Goal: Task Accomplishment & Management: Use online tool/utility

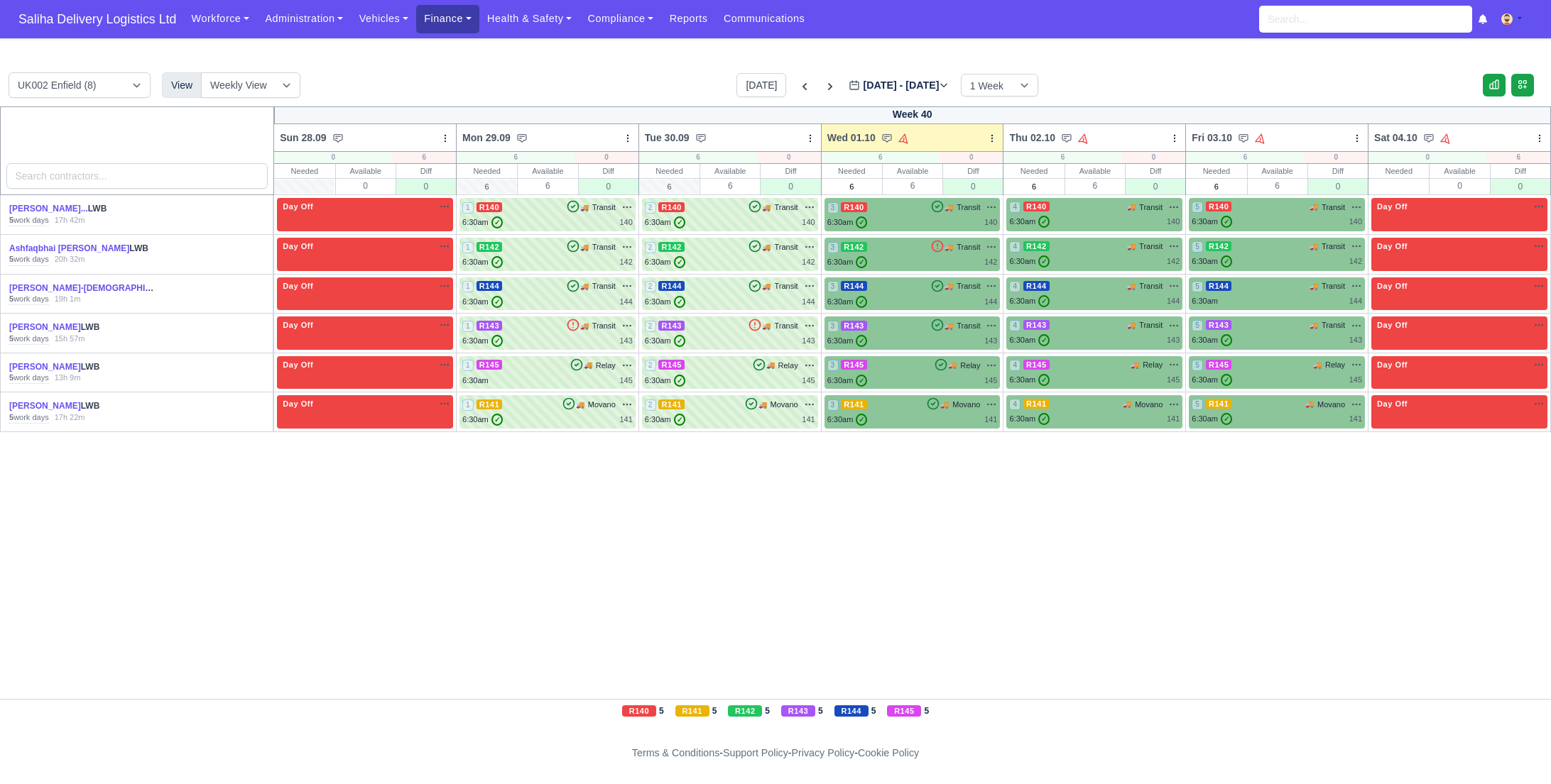
click at [434, 19] on link "Finance" at bounding box center [448, 19] width 63 height 27
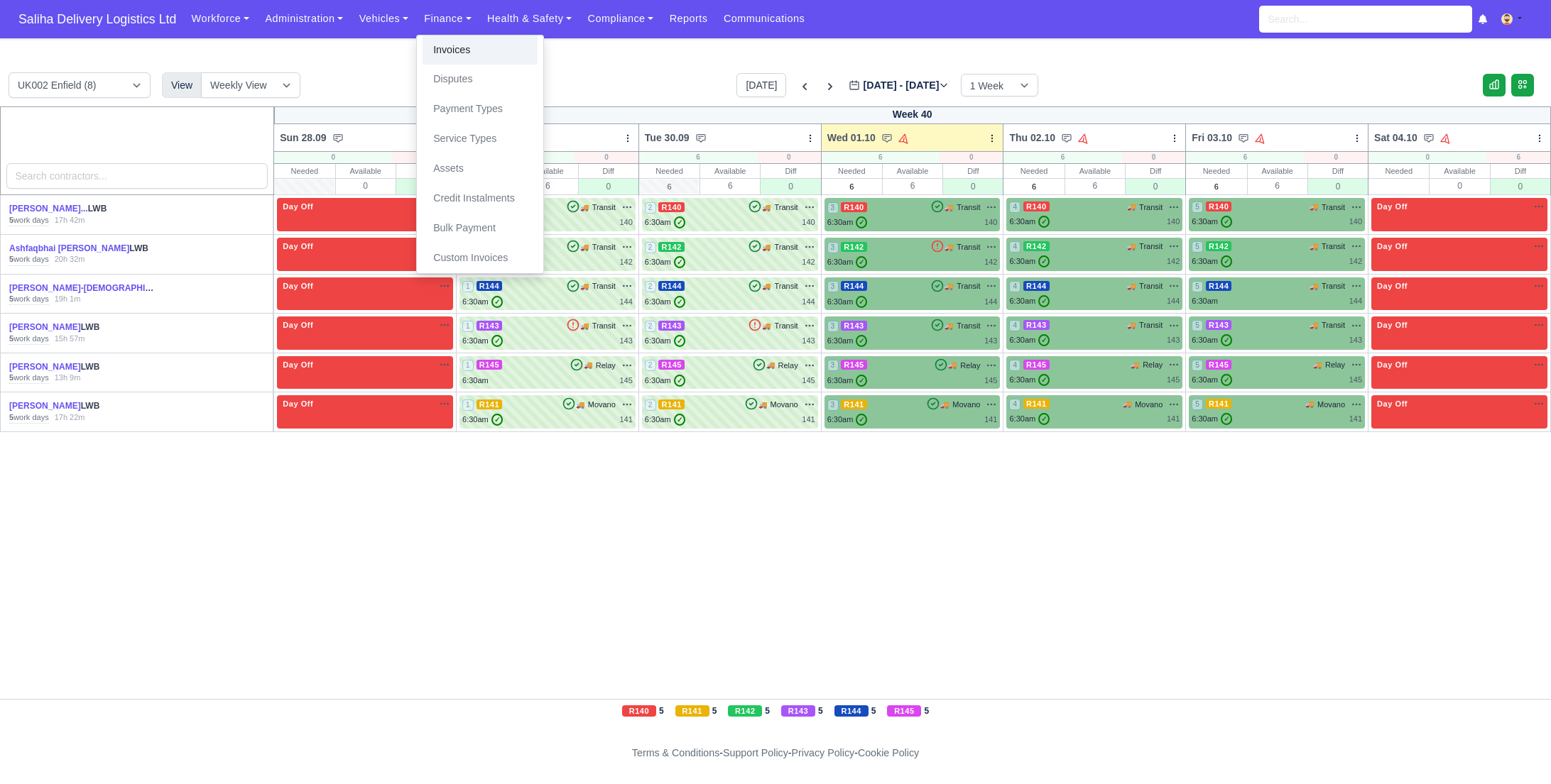
click at [448, 53] on link "Invoices" at bounding box center [480, 50] width 115 height 30
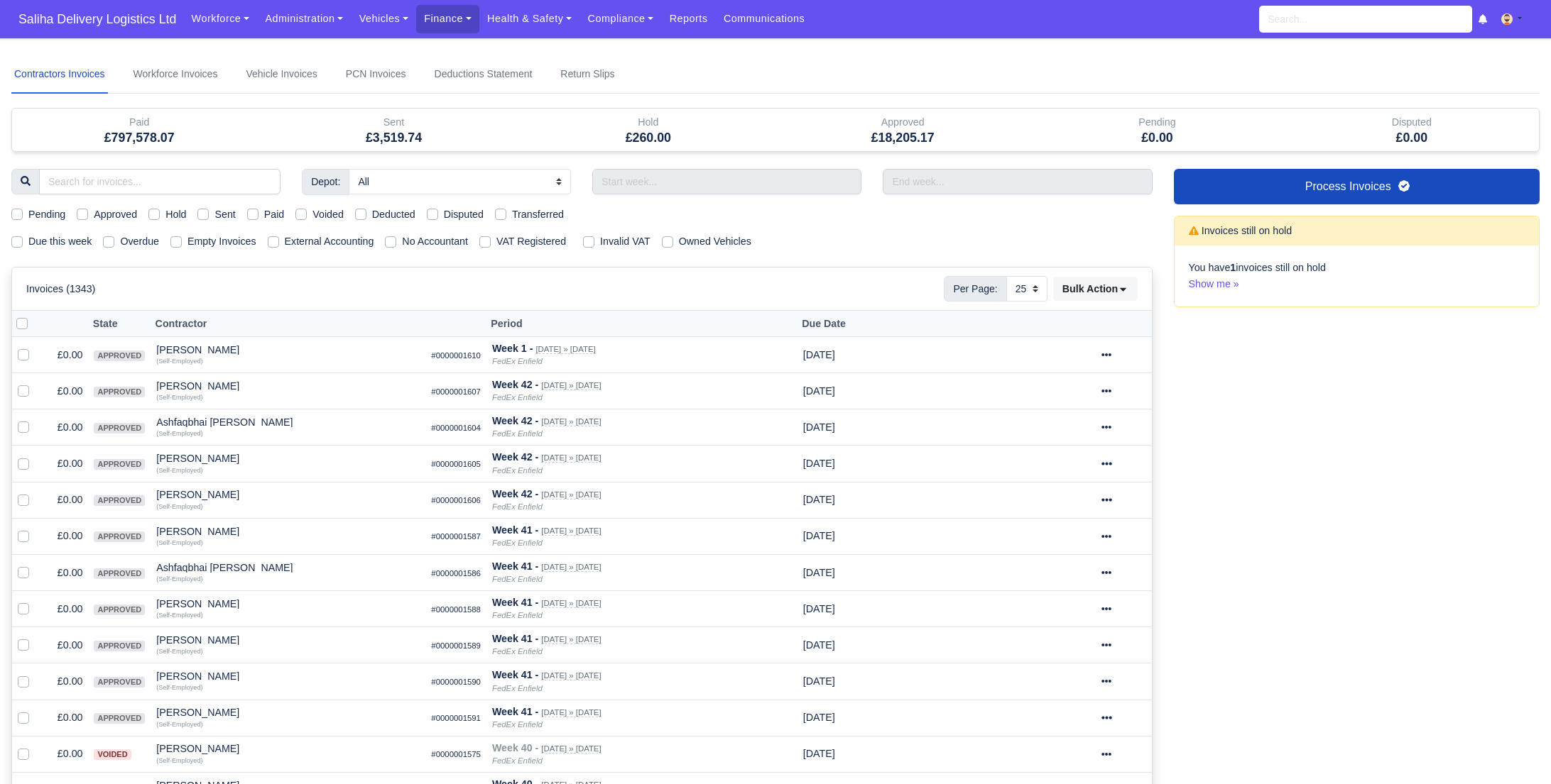
select select "25"
click at [214, 215] on label "Sent" at bounding box center [224, 214] width 20 height 16
click at [201, 215] on input "Sent" at bounding box center [203, 212] width 11 height 11
checkbox input "true"
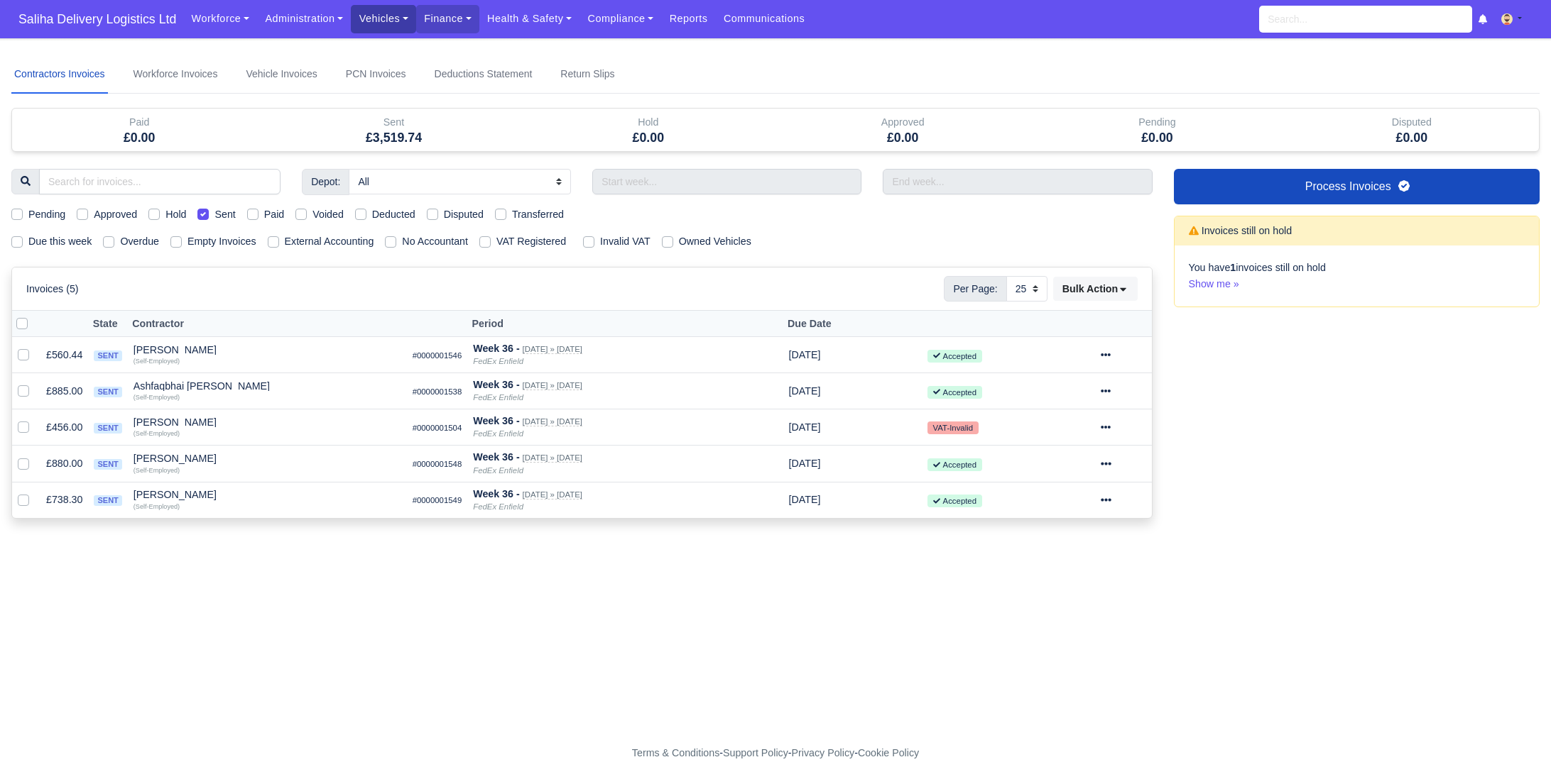
click at [404, 26] on link "Vehicles" at bounding box center [383, 19] width 66 height 27
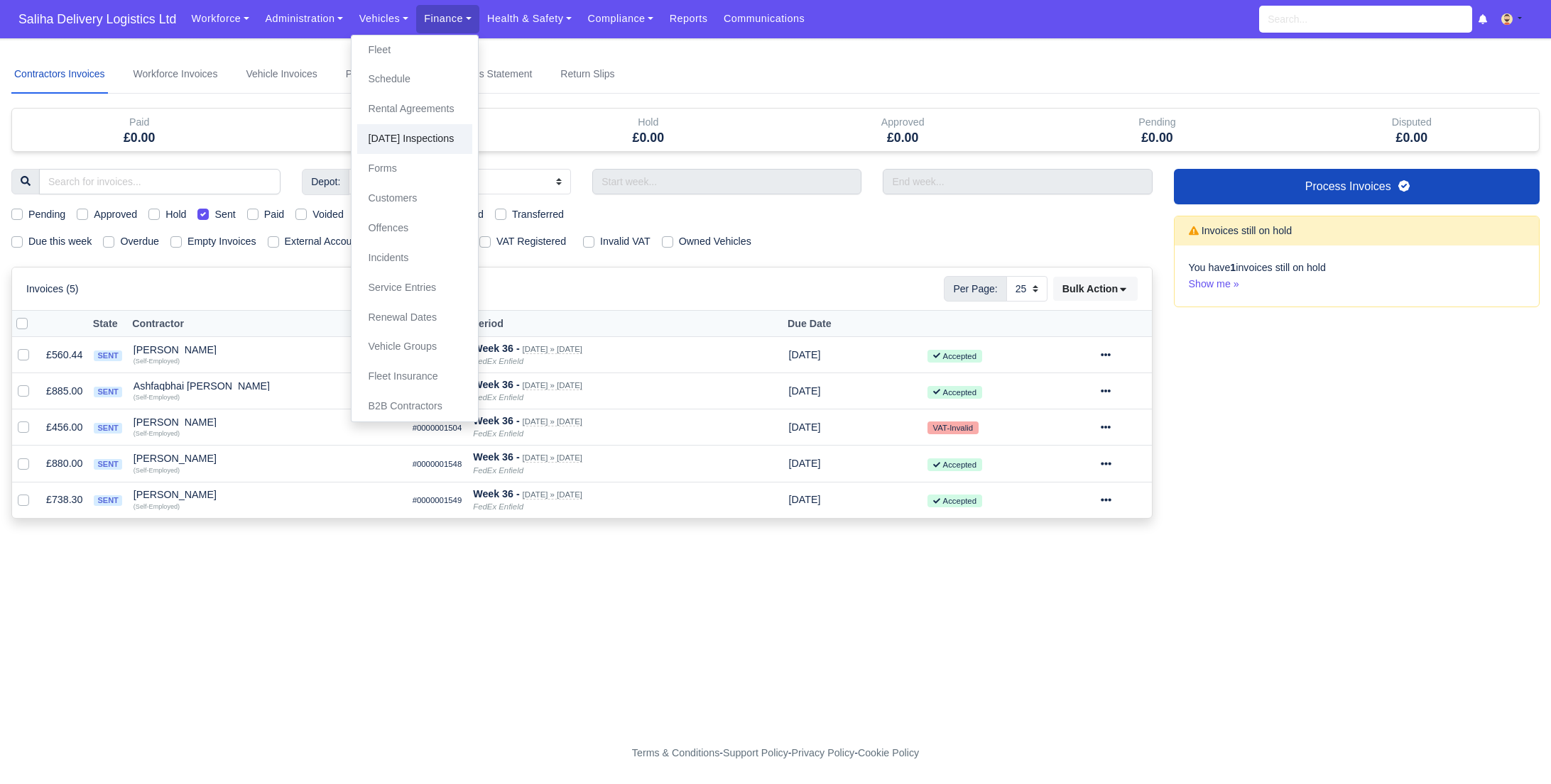
drag, startPoint x: 419, startPoint y: 149, endPoint x: 446, endPoint y: 154, distance: 27.5
click at [419, 150] on link "[DATE] Inspections" at bounding box center [415, 139] width 115 height 30
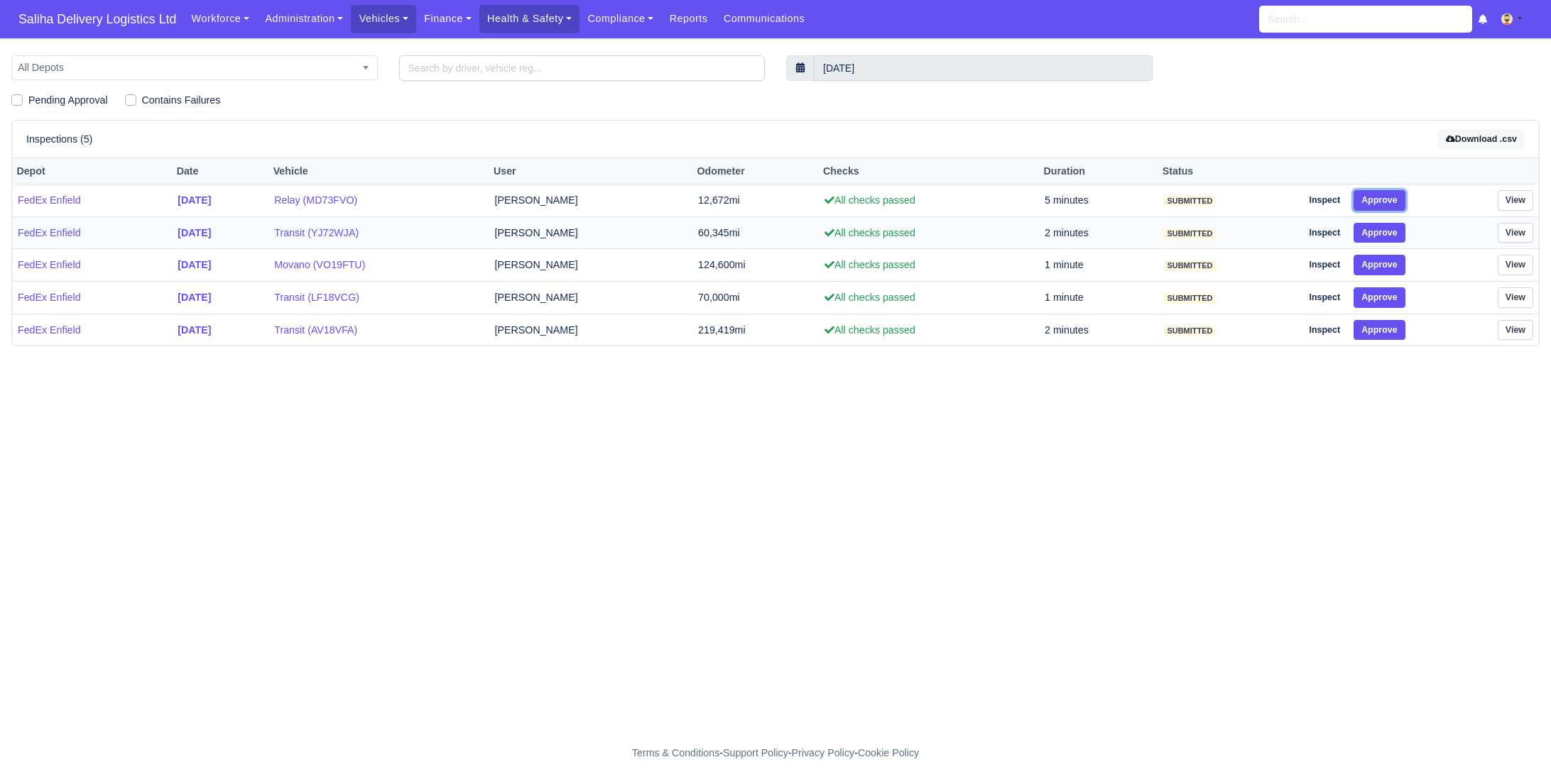
drag, startPoint x: 1388, startPoint y: 203, endPoint x: 1387, endPoint y: 227, distance: 24.0
click at [1388, 203] on button "Approve" at bounding box center [1379, 200] width 52 height 20
click at [1386, 239] on button "Approve" at bounding box center [1379, 233] width 52 height 20
drag, startPoint x: 1388, startPoint y: 261, endPoint x: 1388, endPoint y: 280, distance: 19.0
click at [1388, 268] on button "Approve" at bounding box center [1379, 264] width 52 height 20
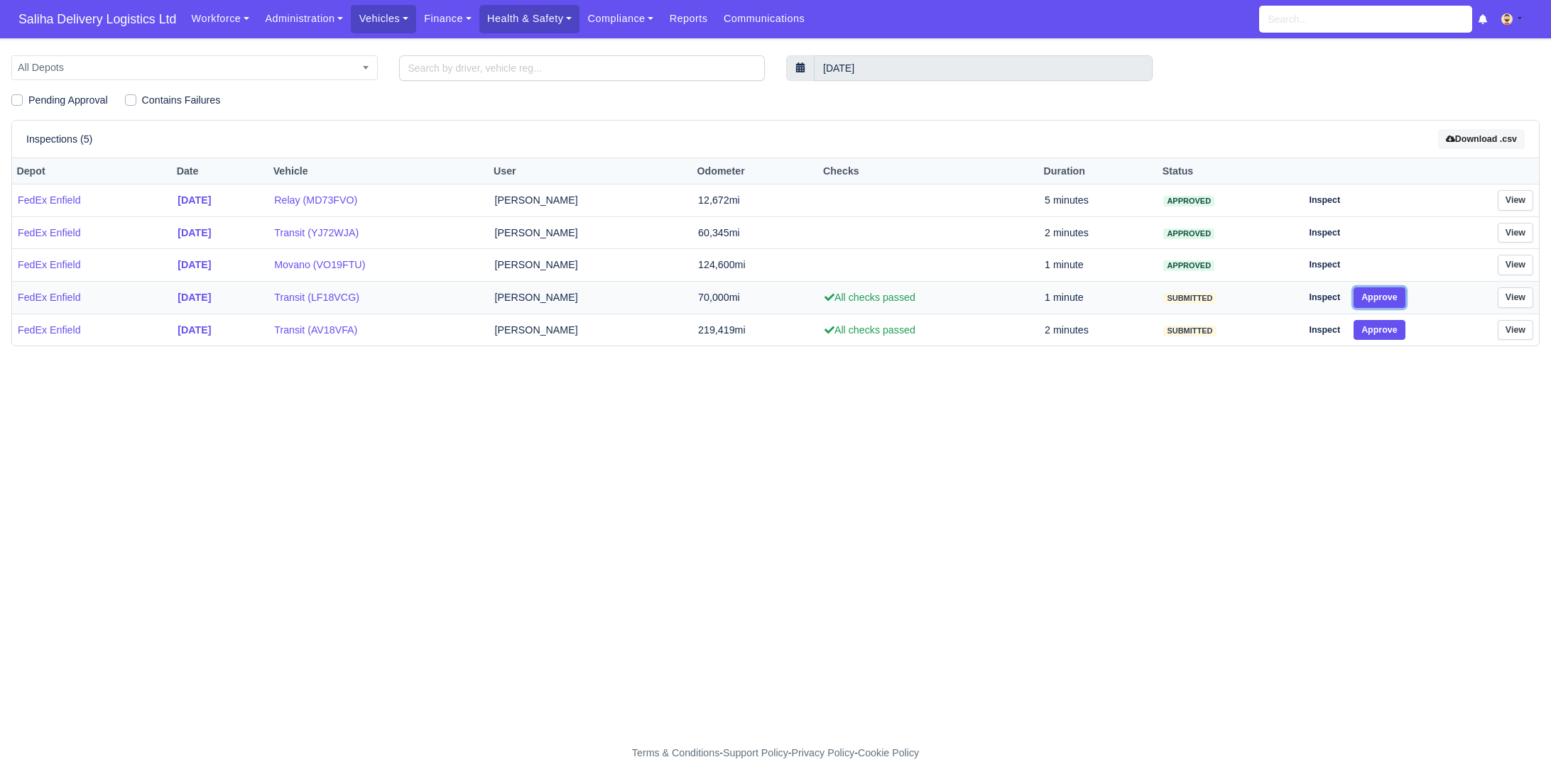
drag, startPoint x: 1388, startPoint y: 285, endPoint x: 1388, endPoint y: 302, distance: 17.0
click at [1388, 293] on button "Approve" at bounding box center [1379, 297] width 52 height 20
drag, startPoint x: 1388, startPoint y: 305, endPoint x: 1388, endPoint y: 314, distance: 9.0
click at [1388, 310] on td "Inspect Approve" at bounding box center [1367, 298] width 142 height 32
drag, startPoint x: 1388, startPoint y: 322, endPoint x: 1350, endPoint y: 299, distance: 44.4
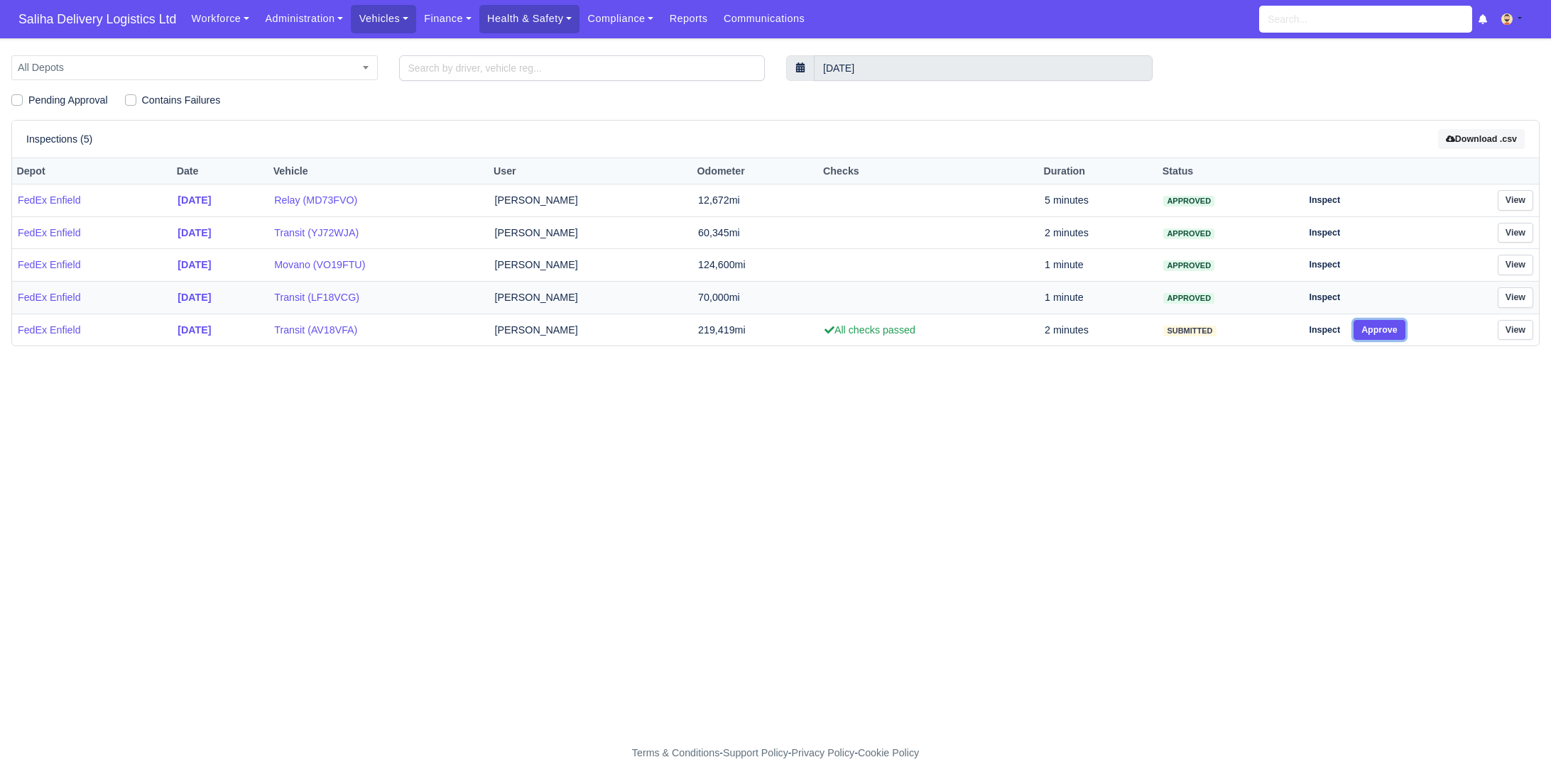
click at [1387, 322] on button "Approve" at bounding box center [1379, 330] width 52 height 20
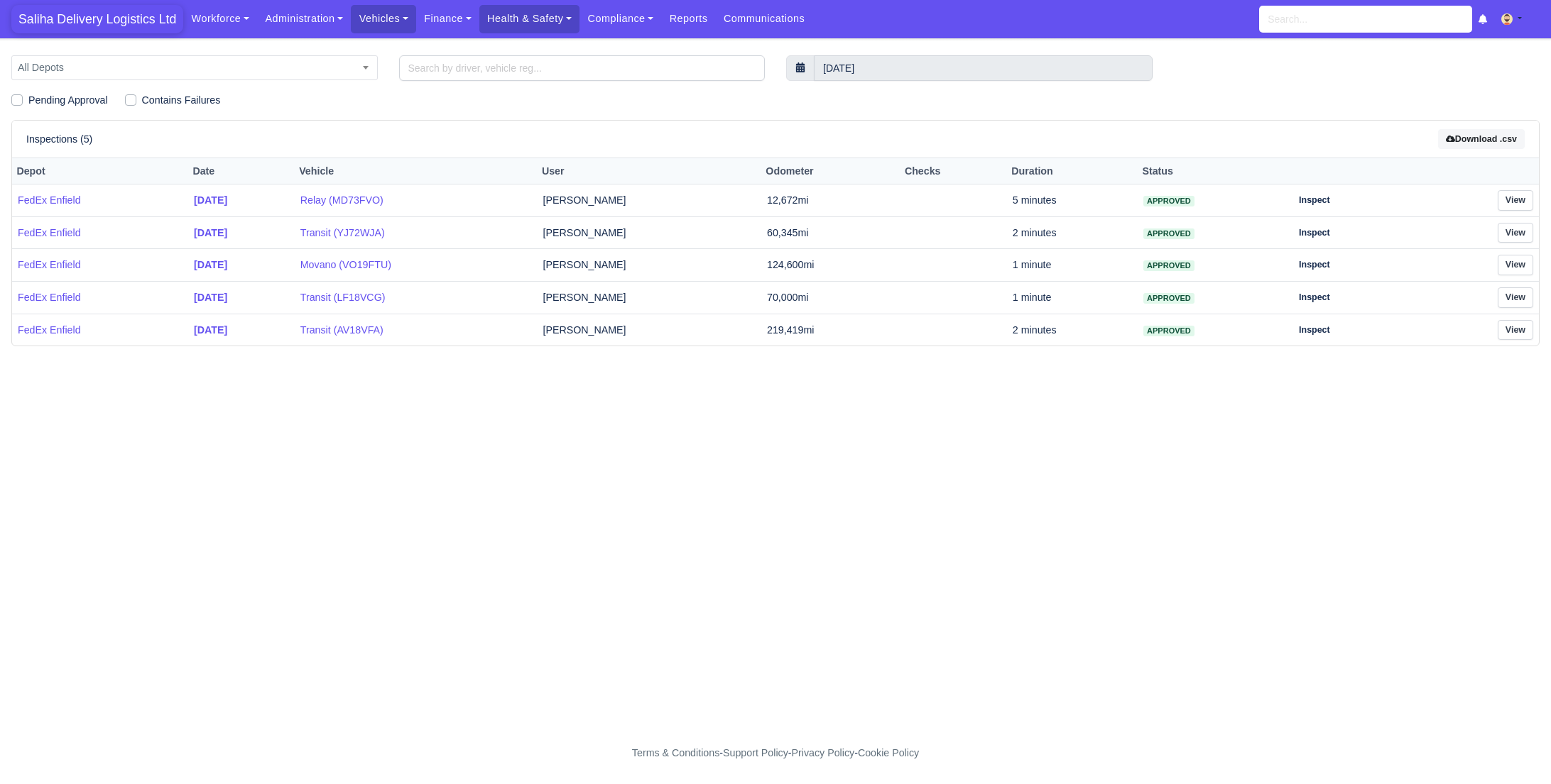
click at [80, 32] on nav "Saliha Delivery Logistics Ltd Workforce Manpower Expiring Documents Leave Reque…" at bounding box center [776, 19] width 1551 height 38
